Goal: Information Seeking & Learning: Learn about a topic

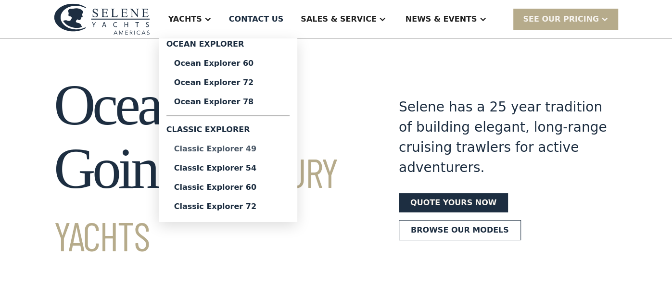
click at [263, 150] on div "Classic Explorer 49" at bounding box center [228, 149] width 108 height 8
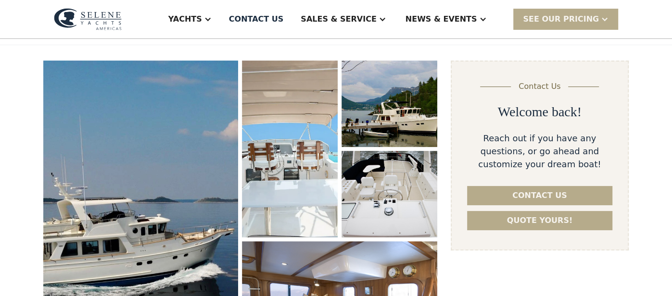
scroll to position [115, 0]
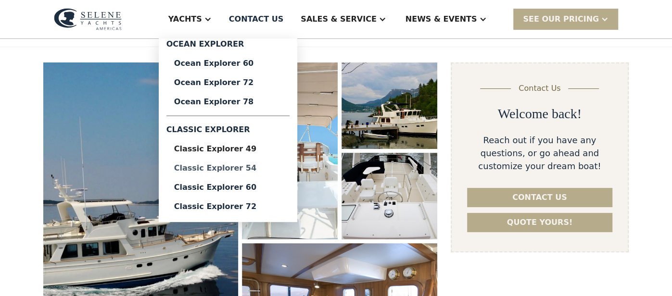
click at [263, 165] on div "Classic Explorer 54" at bounding box center [228, 168] width 108 height 8
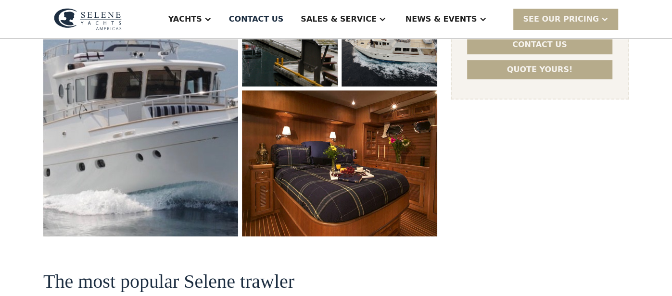
scroll to position [269, 0]
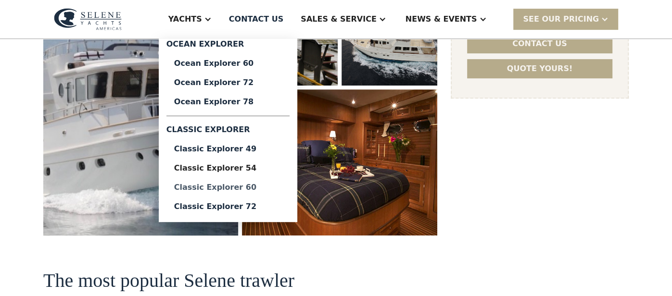
click at [238, 185] on div "Classic Explorer 60" at bounding box center [228, 188] width 108 height 8
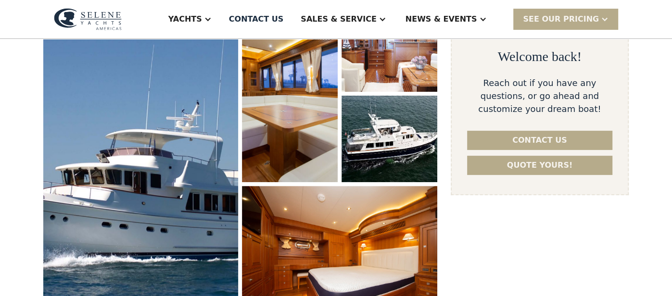
scroll to position [173, 0]
